Goal: Navigation & Orientation: Find specific page/section

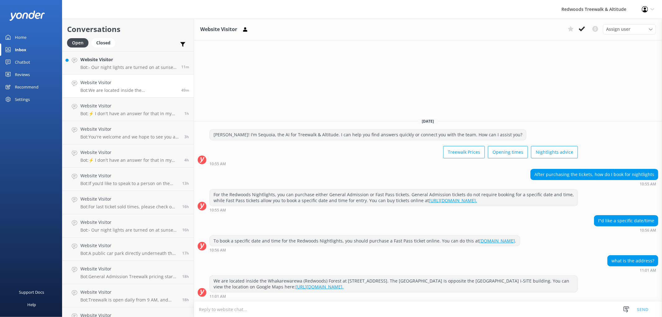
click at [107, 60] on h4 "Website Visitor" at bounding box center [128, 59] width 96 height 7
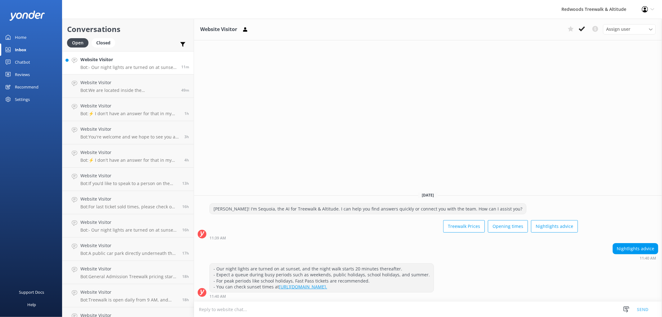
click at [31, 75] on link "Reviews" at bounding box center [31, 74] width 62 height 12
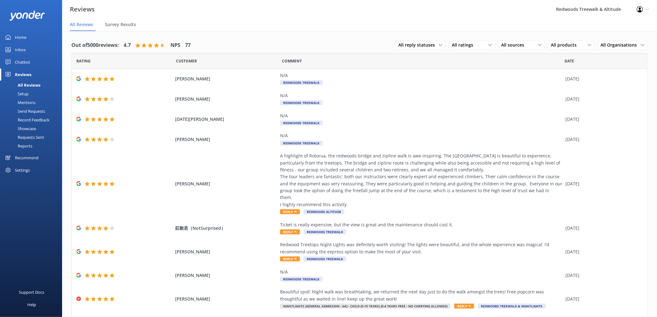
click at [27, 51] on link "Inbox" at bounding box center [31, 49] width 62 height 12
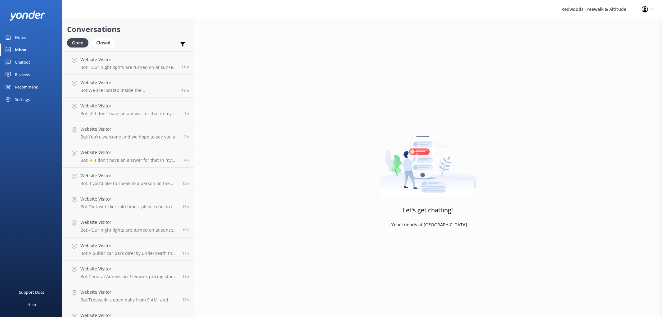
click at [31, 37] on link "Home" at bounding box center [31, 37] width 62 height 12
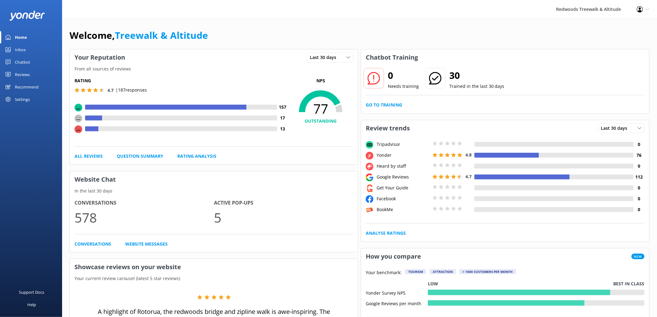
click at [13, 70] on link "Reviews" at bounding box center [31, 74] width 62 height 12
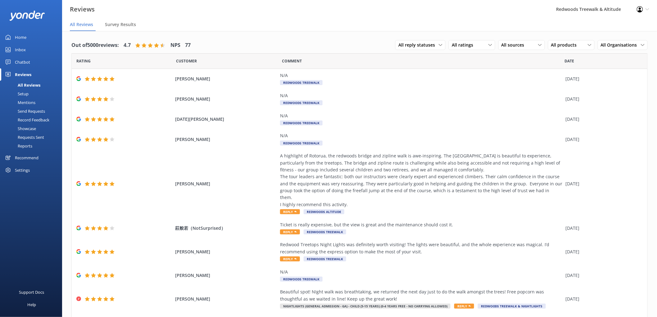
click at [26, 50] on link "Inbox" at bounding box center [31, 49] width 62 height 12
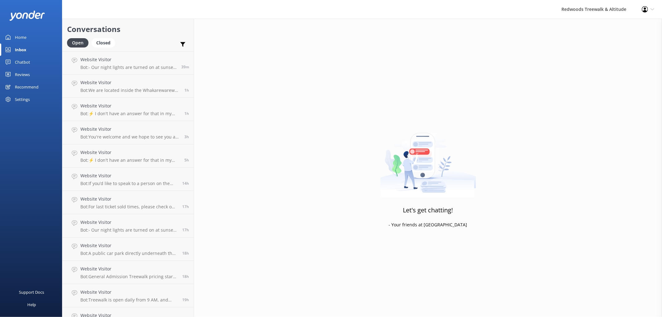
click at [24, 39] on div "Home" at bounding box center [20, 37] width 11 height 12
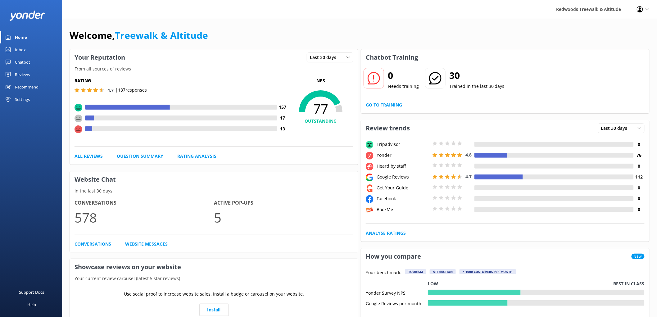
click at [27, 74] on div "Reviews" at bounding box center [22, 74] width 15 height 12
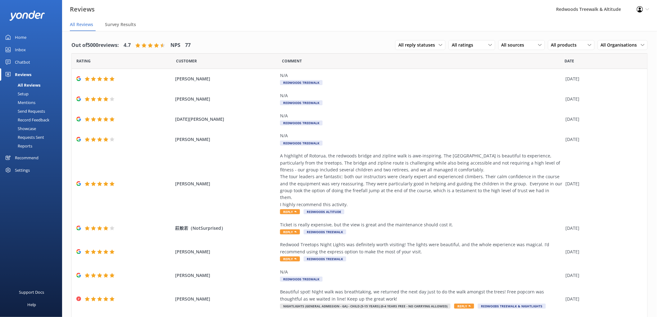
click at [47, 36] on link "Home" at bounding box center [31, 37] width 62 height 12
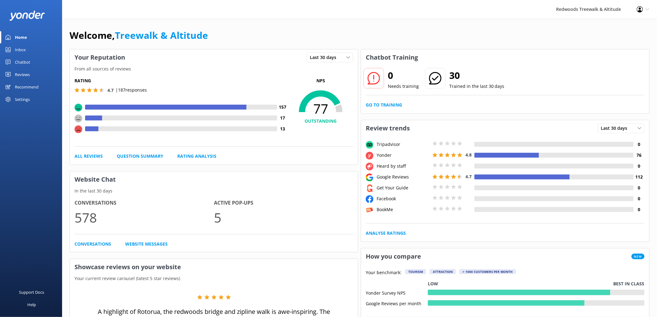
click at [30, 79] on link "Reviews" at bounding box center [31, 74] width 62 height 12
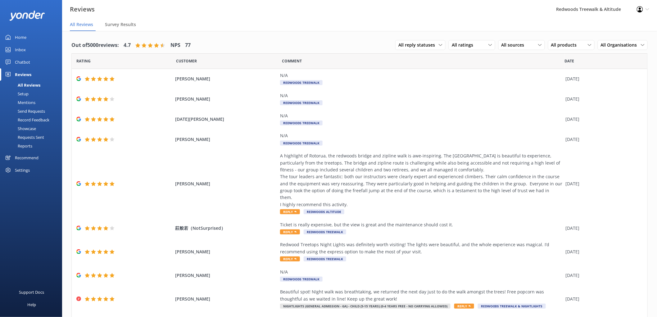
click at [25, 50] on div "Inbox" at bounding box center [20, 49] width 11 height 12
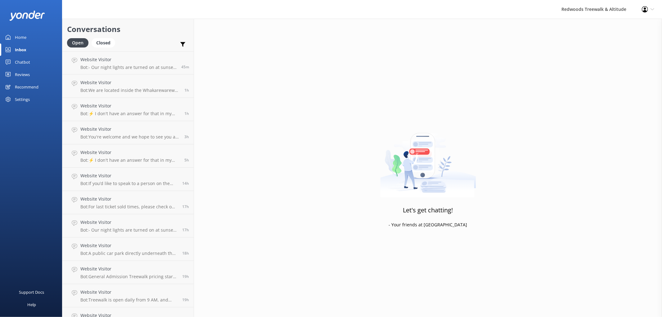
click at [32, 74] on link "Reviews" at bounding box center [31, 74] width 62 height 12
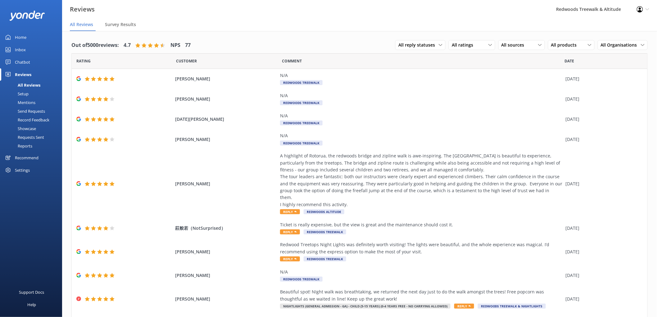
click at [23, 39] on div "Home" at bounding box center [20, 37] width 11 height 12
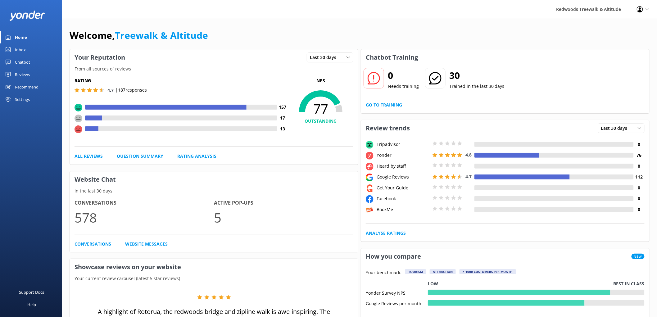
click at [40, 73] on link "Reviews" at bounding box center [31, 74] width 62 height 12
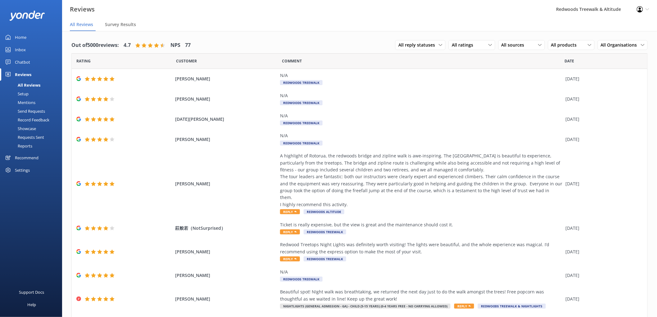
click at [42, 51] on link "Inbox" at bounding box center [31, 49] width 62 height 12
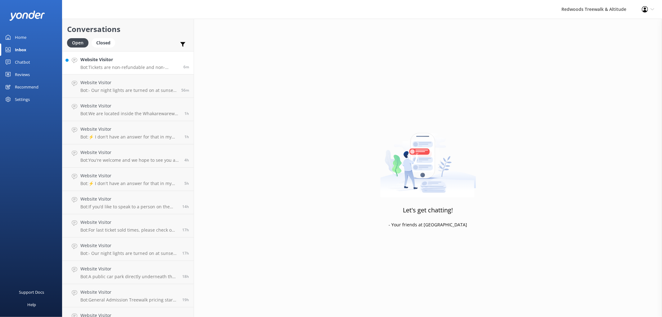
click at [107, 61] on h4 "Website Visitor" at bounding box center [129, 59] width 98 height 7
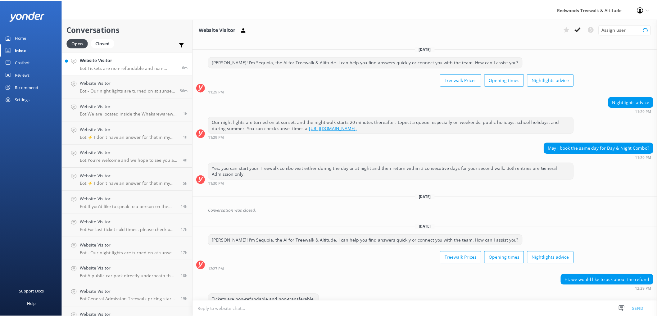
scroll to position [13, 0]
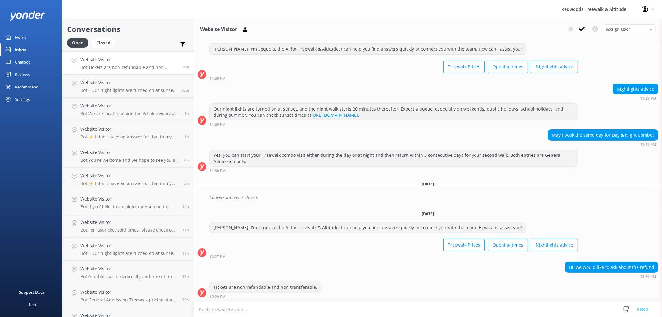
click at [40, 38] on link "Home" at bounding box center [31, 37] width 62 height 12
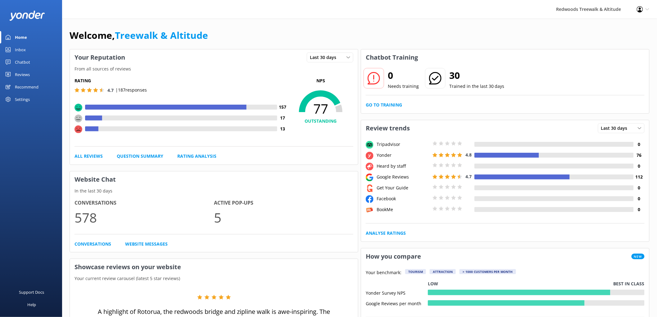
click at [36, 73] on link "Reviews" at bounding box center [31, 74] width 62 height 12
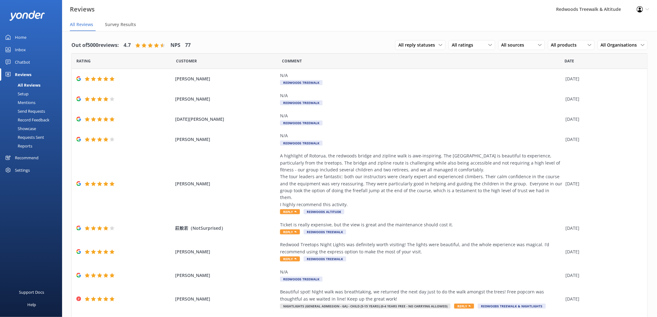
click at [45, 39] on link "Home" at bounding box center [31, 37] width 62 height 12
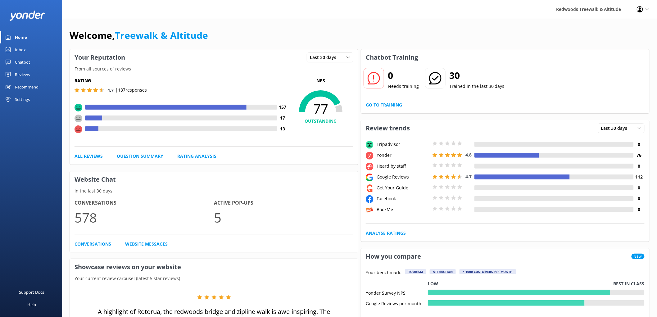
click at [36, 74] on link "Reviews" at bounding box center [31, 74] width 62 height 12
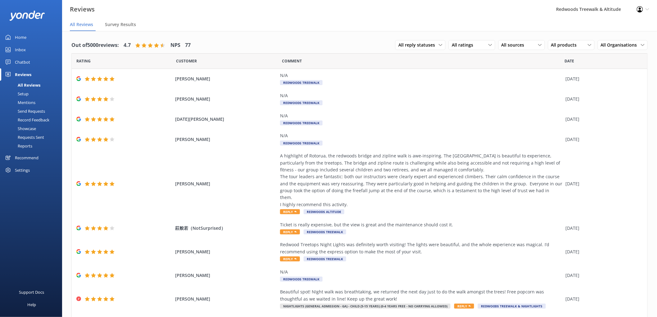
click at [26, 50] on link "Inbox" at bounding box center [31, 49] width 62 height 12
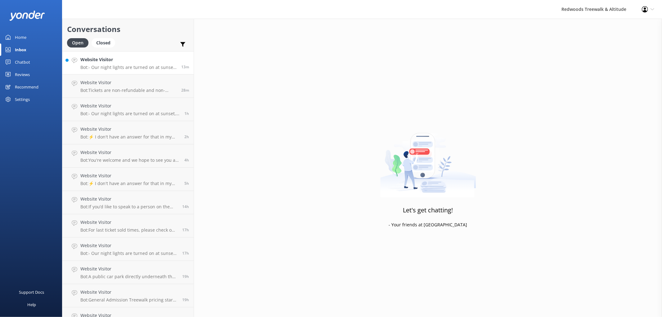
click at [94, 66] on p "Bot: - Our night lights are turned on at sunset, and the night walk starts 20 m…" at bounding box center [128, 68] width 96 height 6
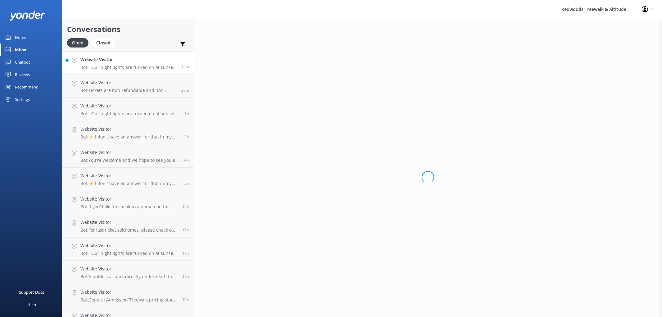
click at [41, 38] on link "Home" at bounding box center [31, 37] width 62 height 12
